Goal: Task Accomplishment & Management: Use online tool/utility

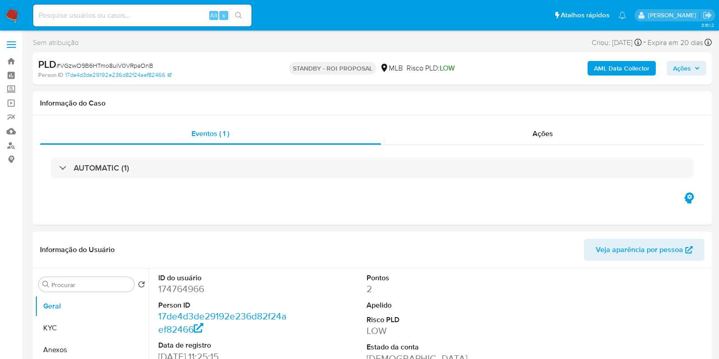
select select "10"
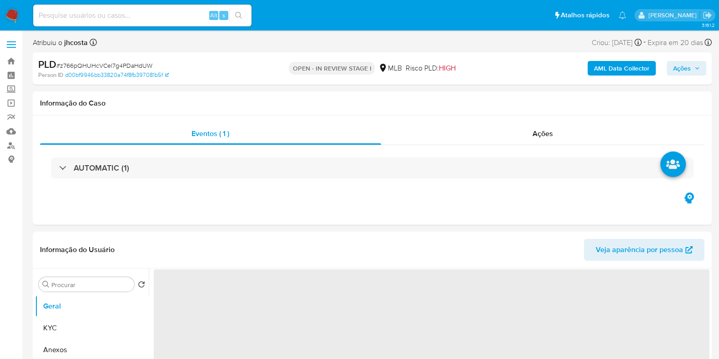
select select "10"
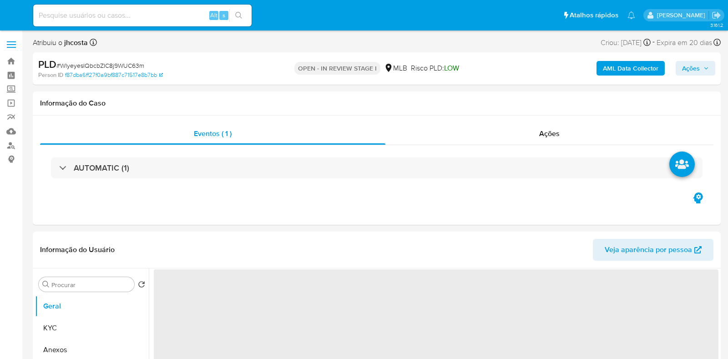
select select "10"
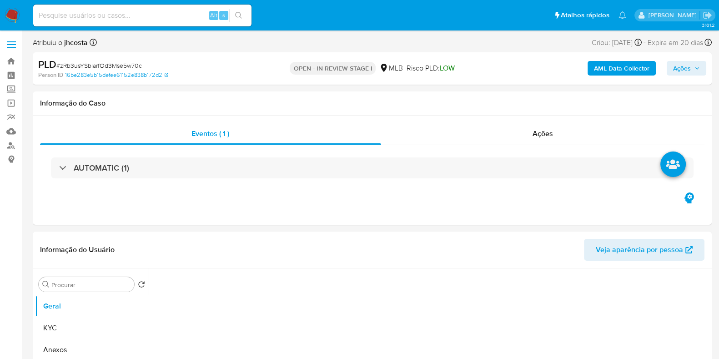
select select "10"
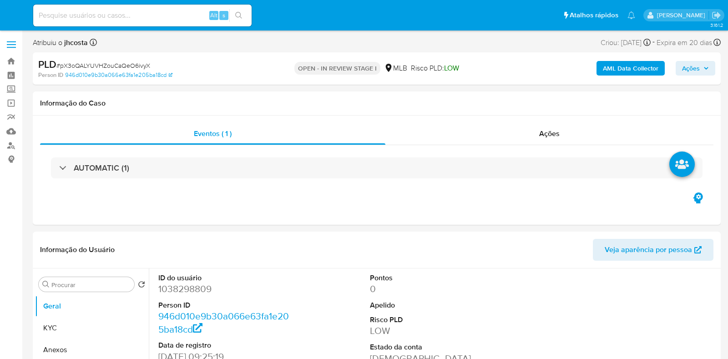
select select "10"
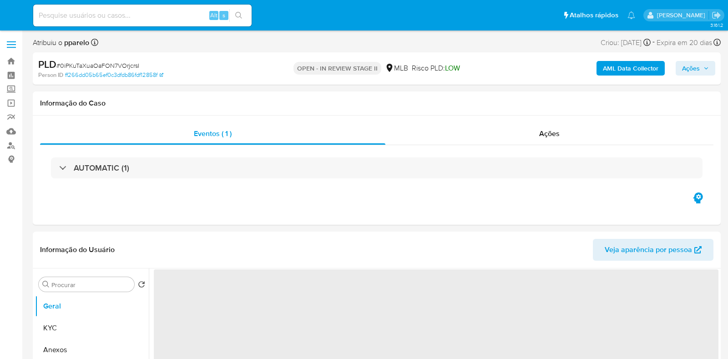
select select "10"
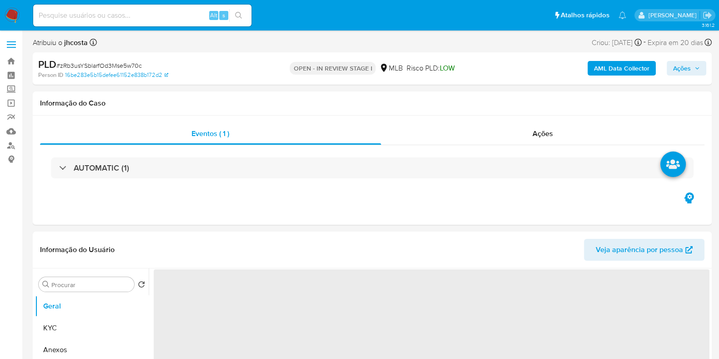
select select "10"
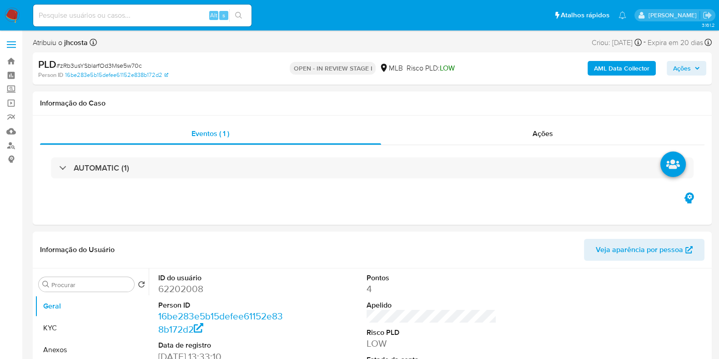
click at [9, 14] on img at bounding box center [12, 15] width 15 height 15
